Goal: Information Seeking & Learning: Learn about a topic

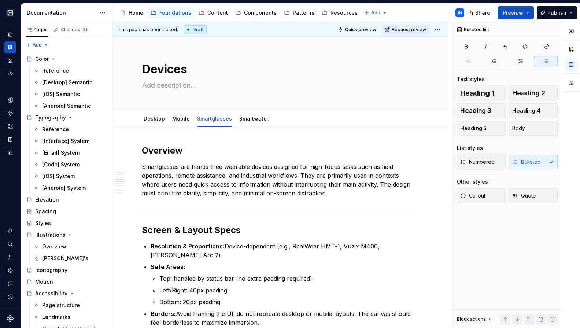
scroll to position [291, 0]
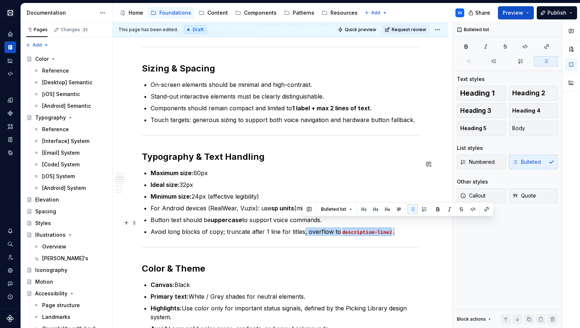
drag, startPoint x: 303, startPoint y: 223, endPoint x: 404, endPoint y: 221, distance: 100.8
click at [404, 227] on p "Avoid long blocks of copy; truncate after 1 line for titles, overflow to descri…" at bounding box center [285, 231] width 269 height 9
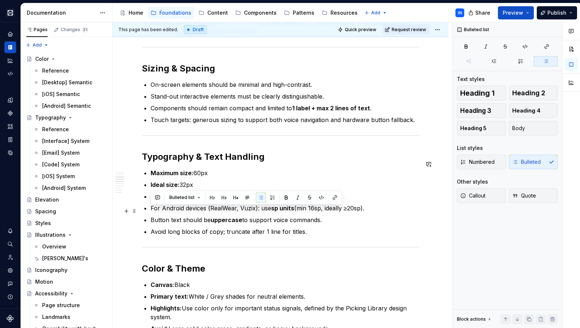
drag, startPoint x: 324, startPoint y: 212, endPoint x: 150, endPoint y: 209, distance: 174.2
click at [150, 209] on div "Overview Smartglasses are hands-free wearable devices designed for high-focus t…" at bounding box center [281, 298] width 278 height 889
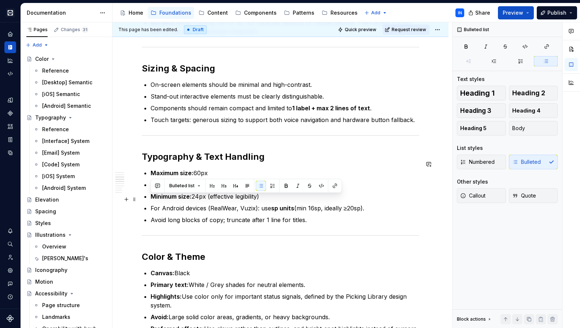
drag, startPoint x: 394, startPoint y: 196, endPoint x: 151, endPoint y: 200, distance: 242.4
click at [151, 204] on p "For Android devices (RealWear, Vuzix): use sp units (min 16sp, ideally ≥20sp)." at bounding box center [285, 208] width 269 height 9
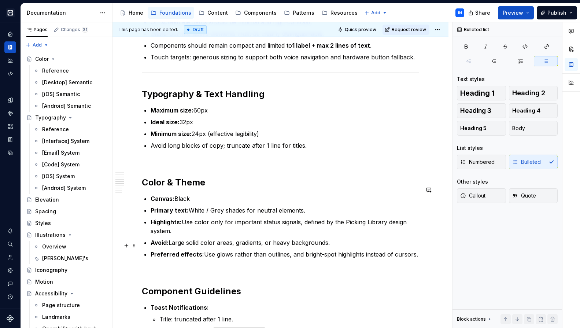
scroll to position [355, 0]
click at [179, 194] on p "Canvas: Black" at bounding box center [285, 198] width 269 height 9
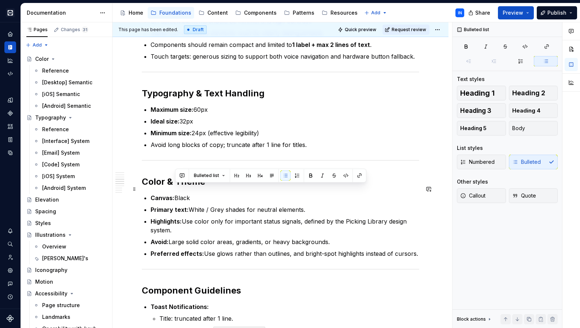
click at [179, 194] on p "Canvas: Black" at bounding box center [285, 198] width 269 height 9
click at [183, 194] on p "Canvas: Black" at bounding box center [285, 198] width 269 height 9
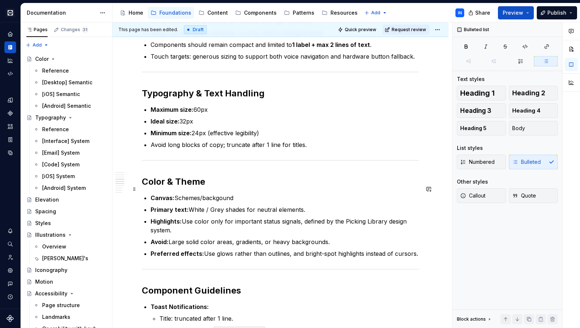
click at [206, 194] on p "Canvas: Schemes/backgound" at bounding box center [285, 198] width 269 height 9
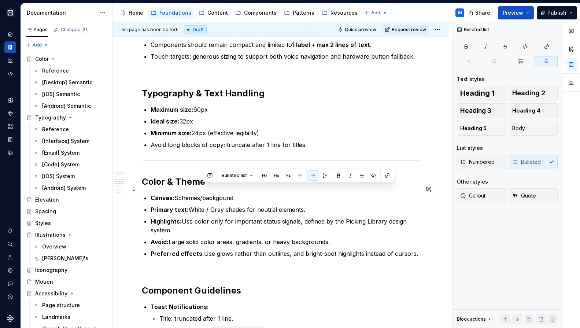
click at [206, 194] on p "Canvas: Schemes/backgound" at bounding box center [285, 198] width 269 height 9
click at [195, 194] on p "Canvas: Schemes/backgound" at bounding box center [285, 198] width 269 height 9
drag, startPoint x: 176, startPoint y: 190, endPoint x: 235, endPoint y: 191, distance: 58.7
click at [235, 194] on p "Canvas: Schemes/backgound" at bounding box center [285, 198] width 269 height 9
click at [312, 176] on button "button" at bounding box center [311, 175] width 10 height 10
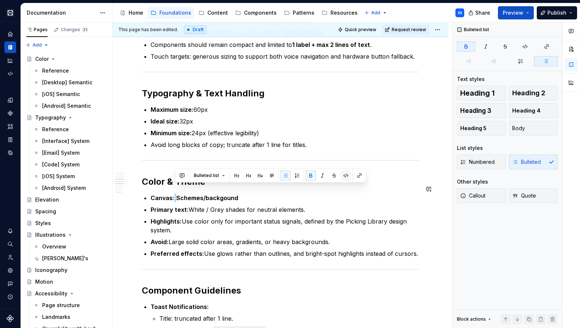
click at [346, 176] on button "button" at bounding box center [346, 175] width 10 height 10
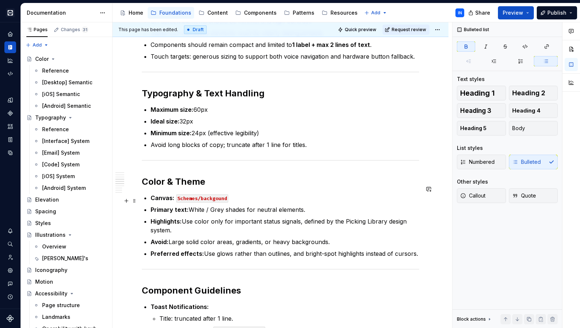
click at [250, 194] on ul "Canvas: Schemes/backgound Primary text: White / Grey shades for neutral element…" at bounding box center [285, 226] width 269 height 65
click at [240, 194] on p "Canvas: Schemes/backgound" at bounding box center [285, 198] width 269 height 9
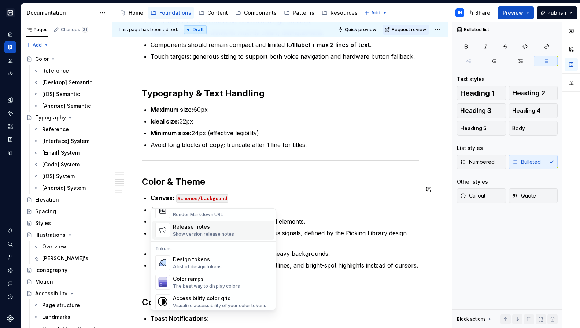
scroll to position [516, 0]
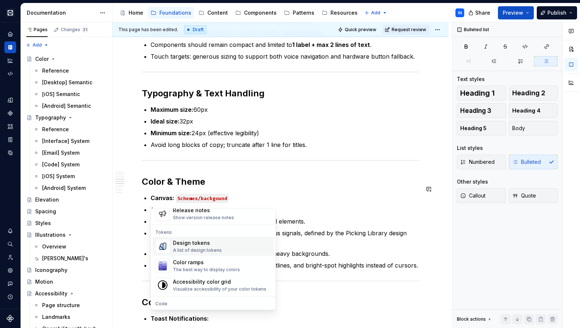
click at [188, 246] on div "Design tokens" at bounding box center [197, 242] width 49 height 7
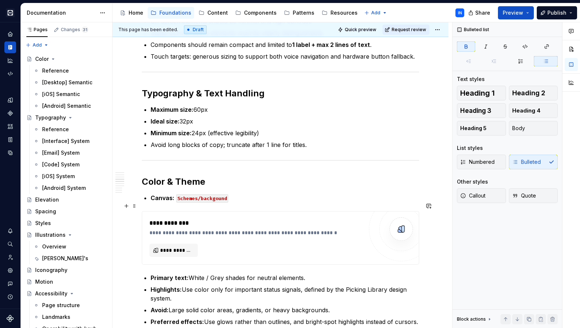
type textarea "*"
click at [183, 247] on span "**********" at bounding box center [176, 250] width 33 height 7
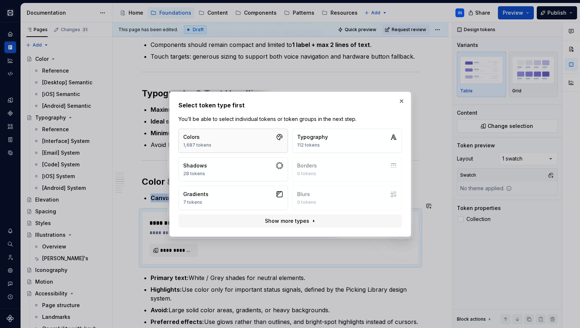
click at [258, 140] on button "Colors 1,687 tokens" at bounding box center [234, 141] width 110 height 24
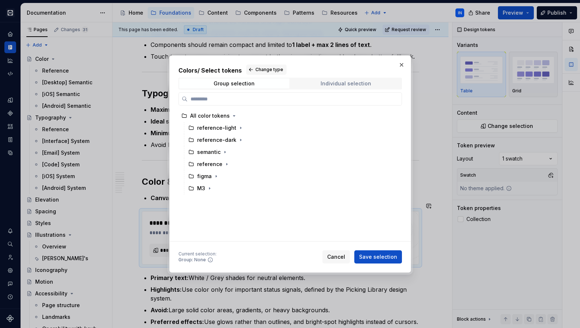
click at [318, 84] on span "Individual selection" at bounding box center [346, 83] width 110 height 10
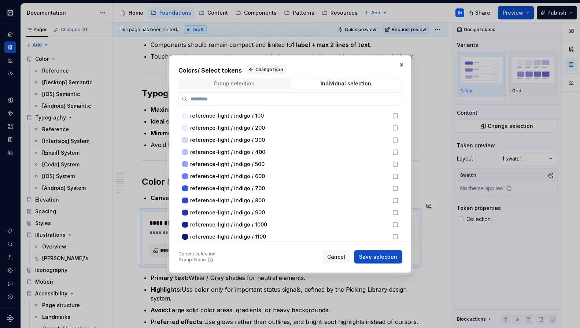
click at [253, 83] on div "Group selection" at bounding box center [234, 84] width 41 height 6
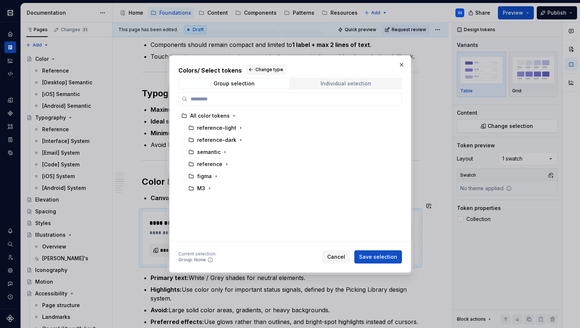
click at [320, 84] on span "Individual selection" at bounding box center [346, 83] width 110 height 10
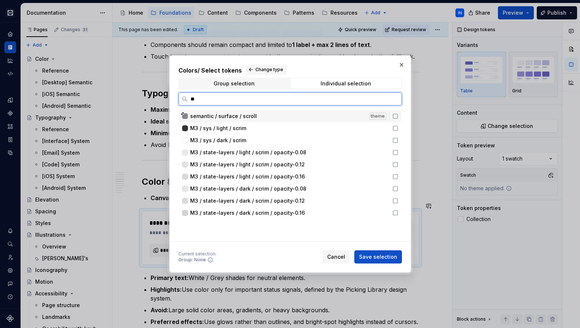
type input "*"
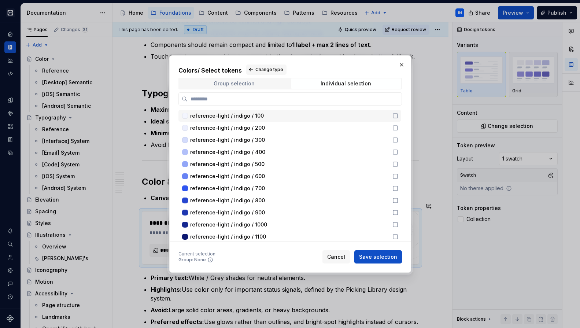
click at [255, 84] on span "Group selection" at bounding box center [234, 83] width 110 height 10
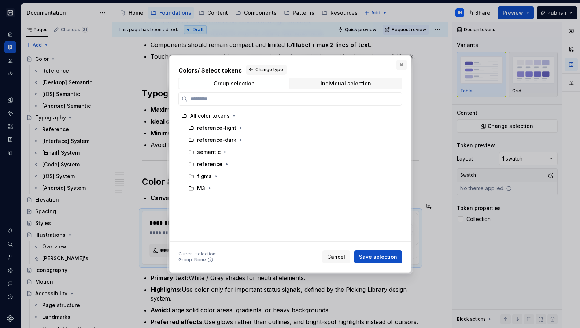
click at [401, 66] on button "button" at bounding box center [402, 65] width 10 height 10
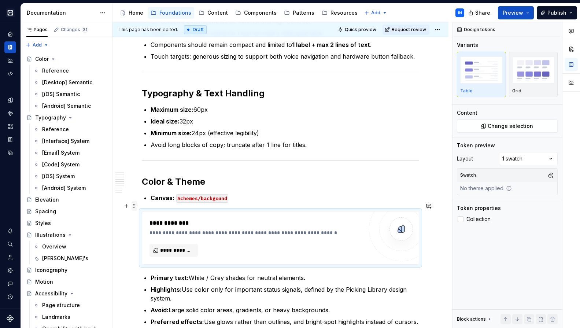
click at [133, 205] on span at bounding box center [135, 206] width 6 height 10
click at [136, 208] on span at bounding box center [135, 206] width 6 height 10
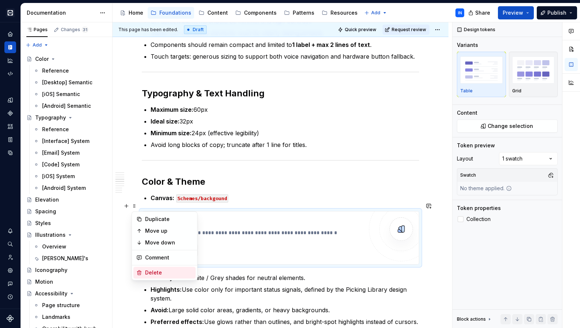
click at [180, 274] on div "Delete" at bounding box center [169, 272] width 48 height 7
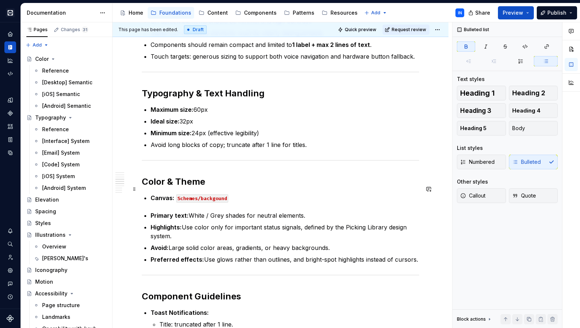
click at [244, 194] on p "Canvas: Schemes/backgound" at bounding box center [285, 198] width 269 height 9
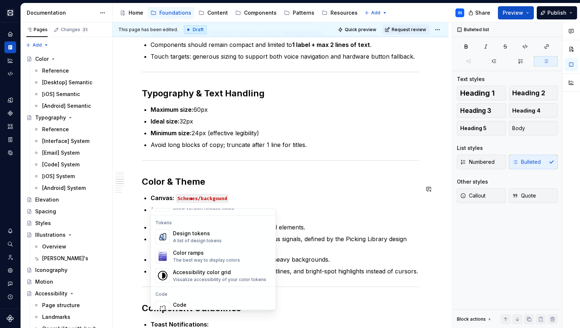
scroll to position [524, 0]
click at [210, 258] on div "Color ramps" at bounding box center [206, 254] width 67 height 7
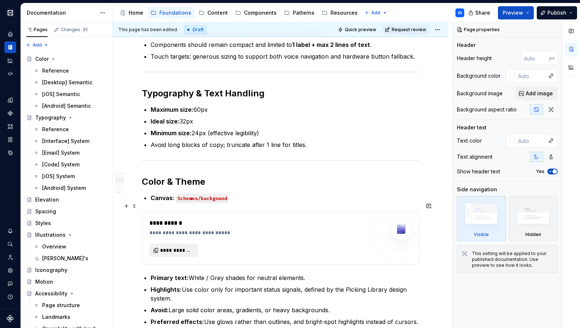
click at [186, 247] on span "**********" at bounding box center [176, 250] width 33 height 7
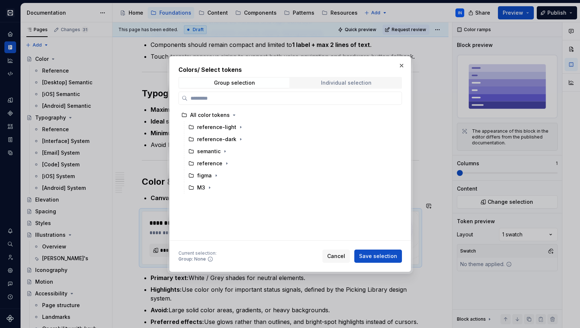
click at [317, 80] on span "Individual selection" at bounding box center [346, 83] width 110 height 10
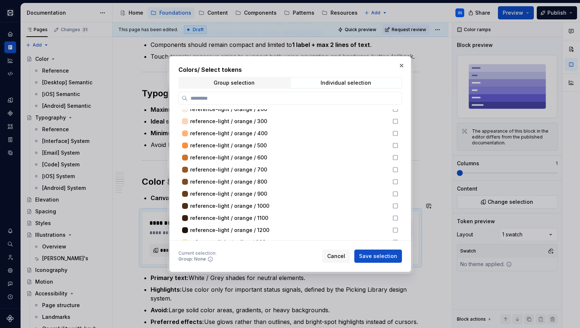
scroll to position [789, 0]
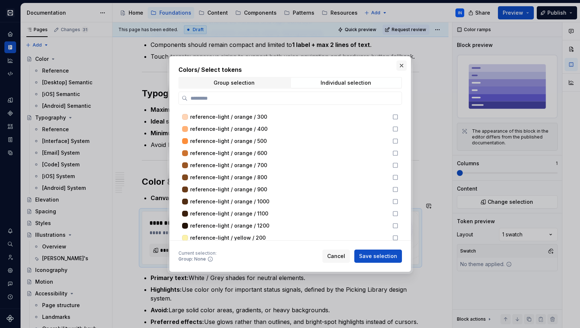
click at [402, 66] on button "button" at bounding box center [402, 65] width 10 height 10
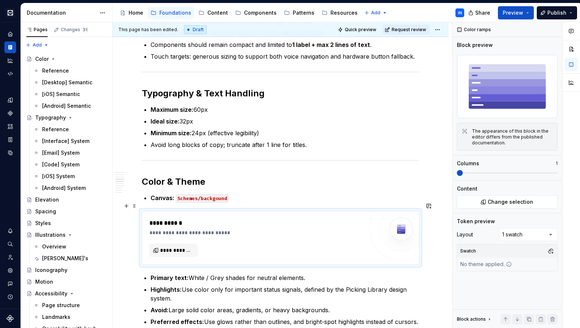
click at [338, 219] on div "**********" at bounding box center [256, 223] width 213 height 9
click at [135, 206] on span at bounding box center [135, 206] width 6 height 10
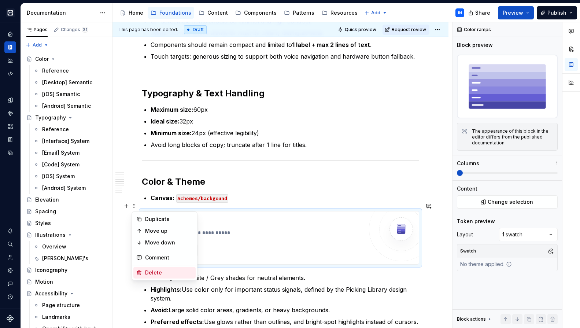
click at [153, 271] on div "Delete" at bounding box center [169, 272] width 48 height 7
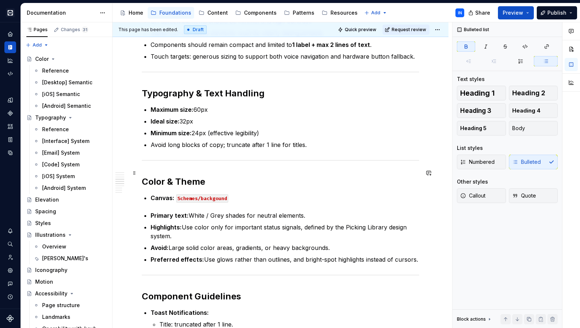
click at [326, 166] on div "Overview Smartglasses are hands-free wearable devices designed for high-focus t…" at bounding box center [281, 226] width 278 height 872
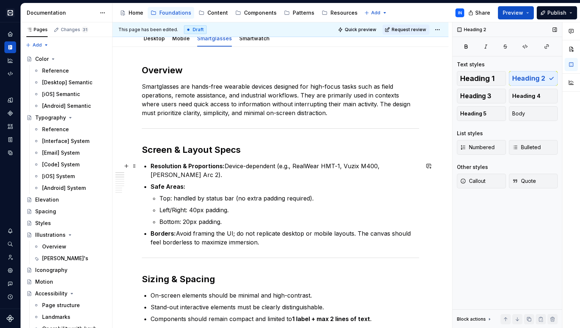
scroll to position [76, 0]
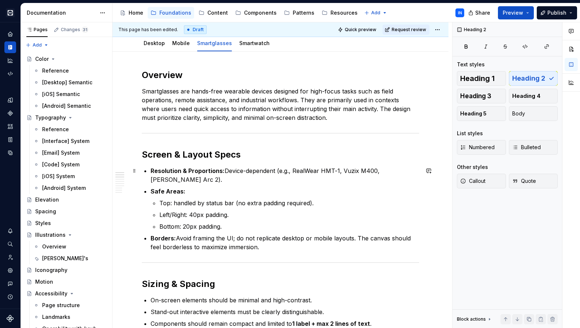
click at [416, 171] on p "Resolution & Proportions: Device-dependent (e.g., RealWear HMT-1, Vuzix M400, […" at bounding box center [285, 175] width 269 height 18
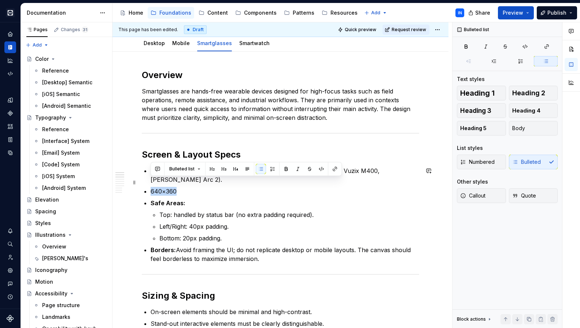
drag, startPoint x: 182, startPoint y: 183, endPoint x: 150, endPoint y: 184, distance: 32.3
copy p "640×360"
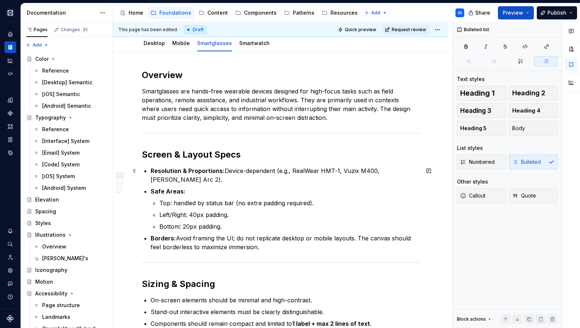
click at [228, 170] on p "Resolution & Proportions: Device-dependent (e.g., RealWear HMT-1, Vuzix M400, […" at bounding box center [285, 175] width 269 height 18
click at [252, 169] on p "Resolution & Proportions: Device-dependent (e.g., RealWear HMT-1, Vuzix M400, […" at bounding box center [285, 175] width 269 height 18
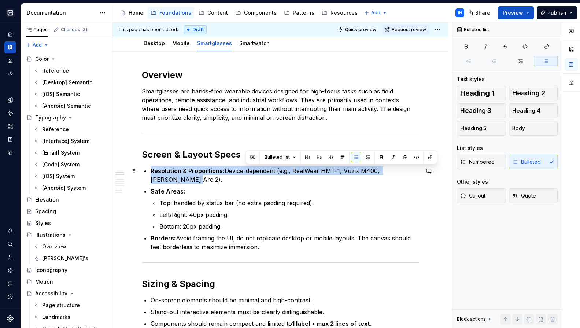
click at [252, 169] on p "Resolution & Proportions: Device-dependent (e.g., RealWear HMT-1, Vuzix M400, […" at bounding box center [285, 175] width 269 height 18
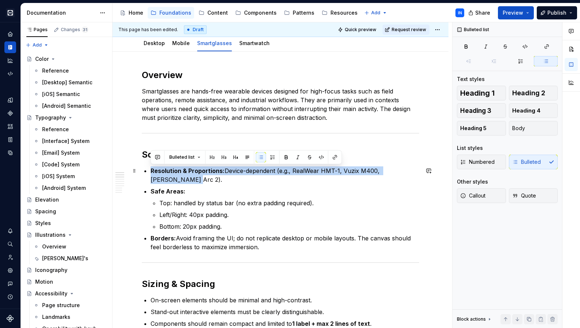
click at [252, 171] on p "Resolution & Proportions: Device-dependent (e.g., RealWear HMT-1, Vuzix M400, […" at bounding box center [285, 175] width 269 height 18
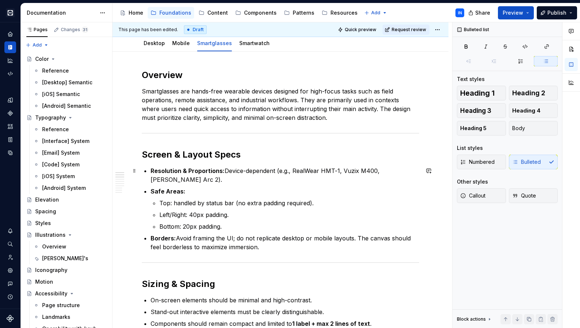
click at [225, 170] on p "Resolution & Proportions: Device-dependent (e.g., RealWear HMT-1, Vuzix M400, […" at bounding box center [285, 175] width 269 height 18
click at [225, 170] on p "Resolution & Proportions: 640×360, 480×360 Device-dependent (e.g., RealWear HMT…" at bounding box center [285, 175] width 269 height 18
click at [266, 171] on p "Resolution & Proportions: 16:9 640×360, 480×360 Device-dependent (e.g., RealWea…" at bounding box center [285, 175] width 269 height 18
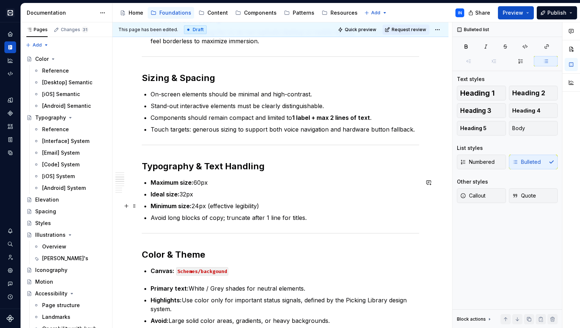
scroll to position [282, 0]
type textarea "*"
